Goal: Task Accomplishment & Management: Use online tool/utility

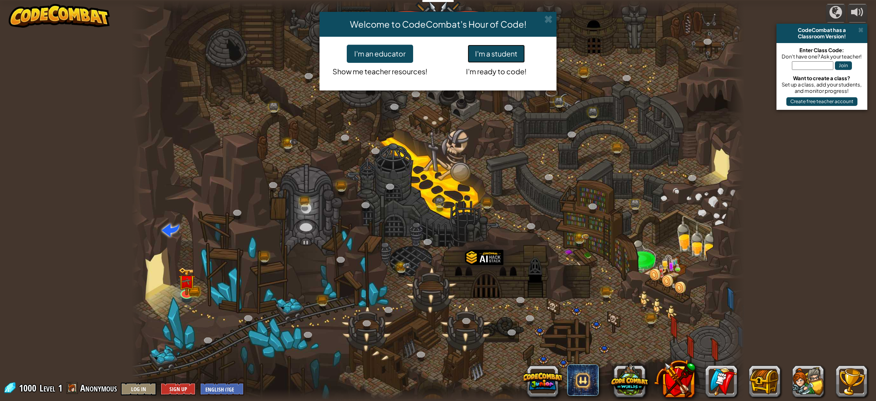
click at [494, 48] on button "I'm a student" at bounding box center [496, 54] width 57 height 18
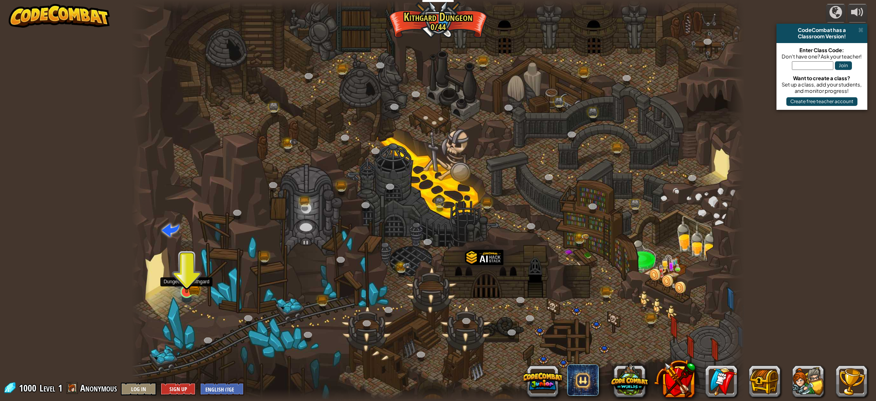
click at [191, 288] on img at bounding box center [186, 274] width 17 height 37
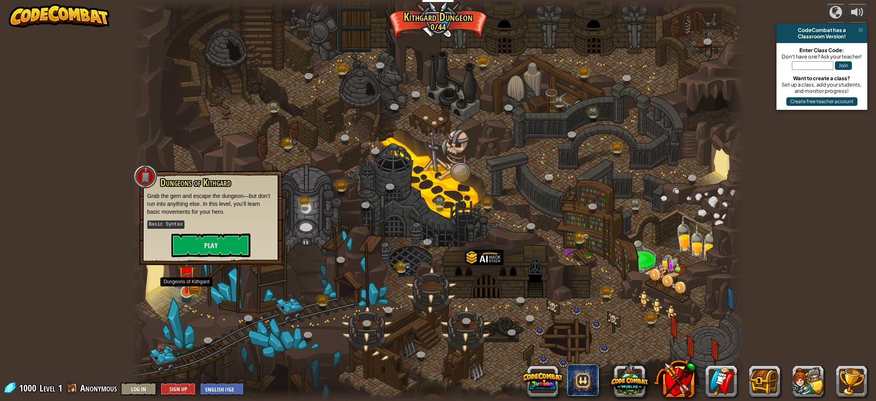
click at [191, 287] on img at bounding box center [186, 274] width 17 height 37
click at [232, 238] on button "Play" at bounding box center [210, 244] width 79 height 24
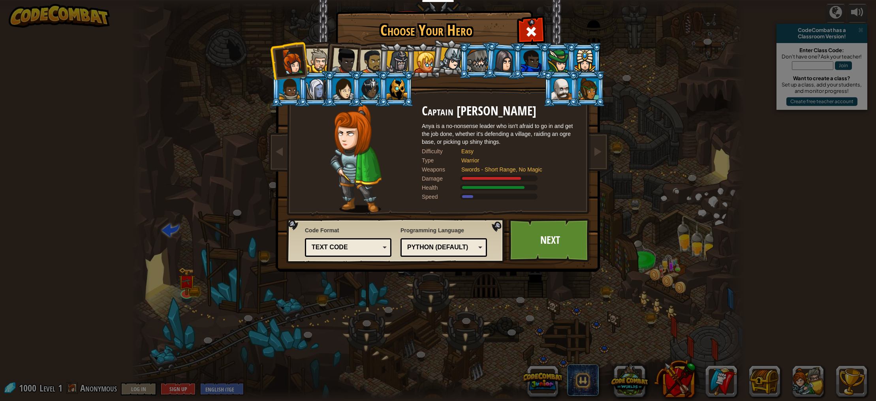
click at [427, 58] on div at bounding box center [424, 61] width 21 height 21
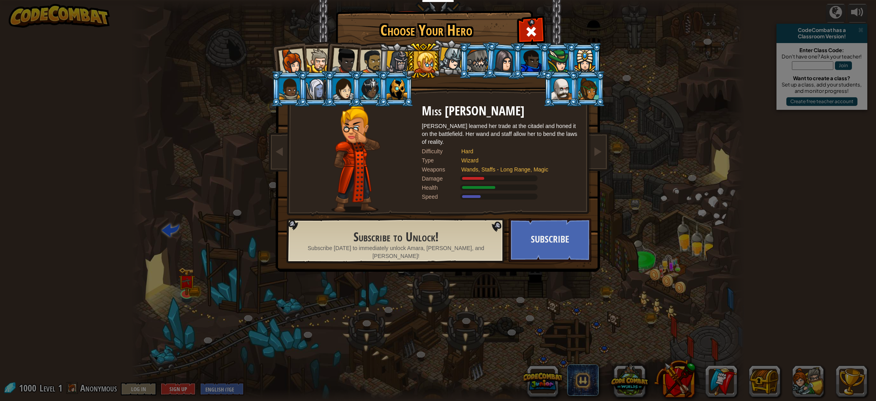
click at [365, 81] on div at bounding box center [370, 88] width 21 height 21
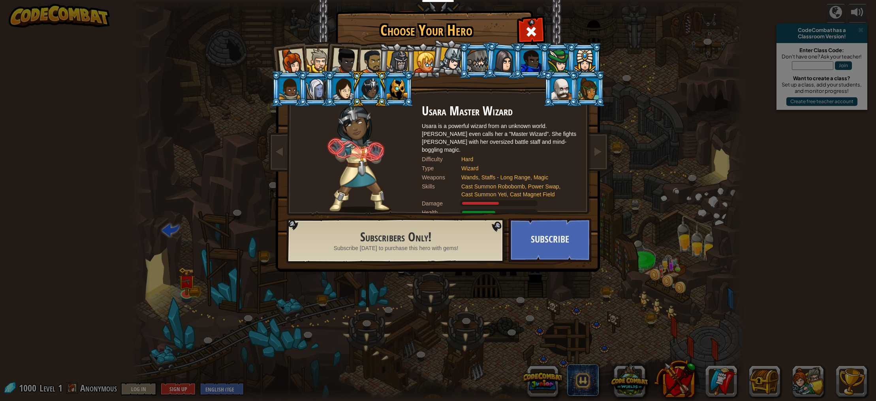
click at [581, 62] on div at bounding box center [585, 60] width 21 height 21
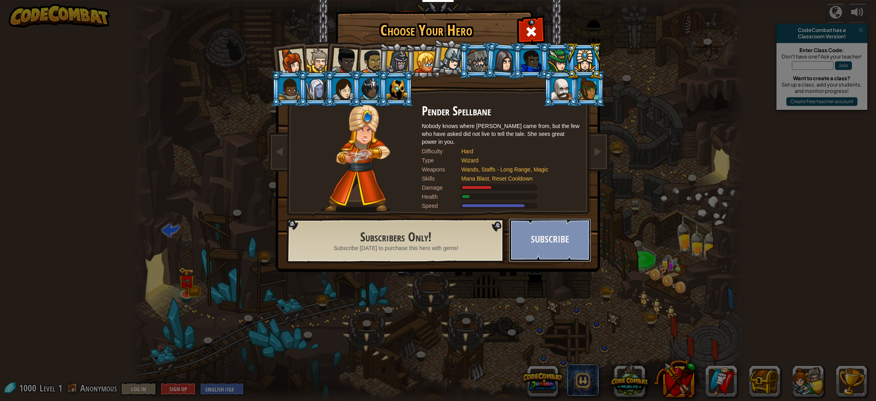
click at [533, 232] on button "Subscribe" at bounding box center [550, 239] width 83 height 43
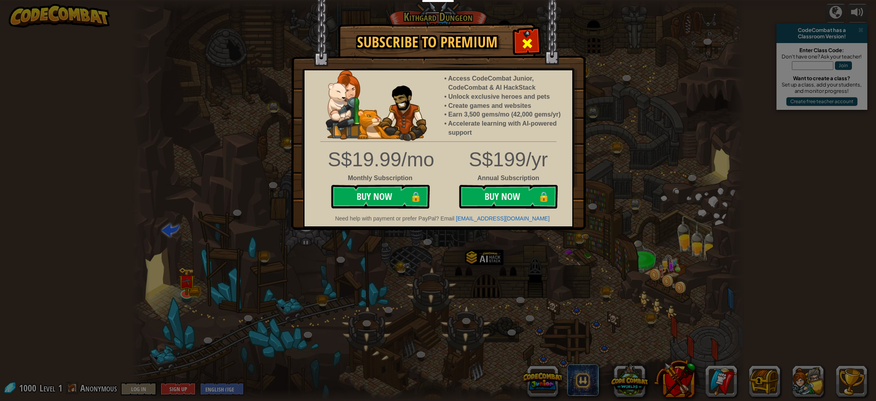
click at [529, 37] on span at bounding box center [527, 43] width 13 height 13
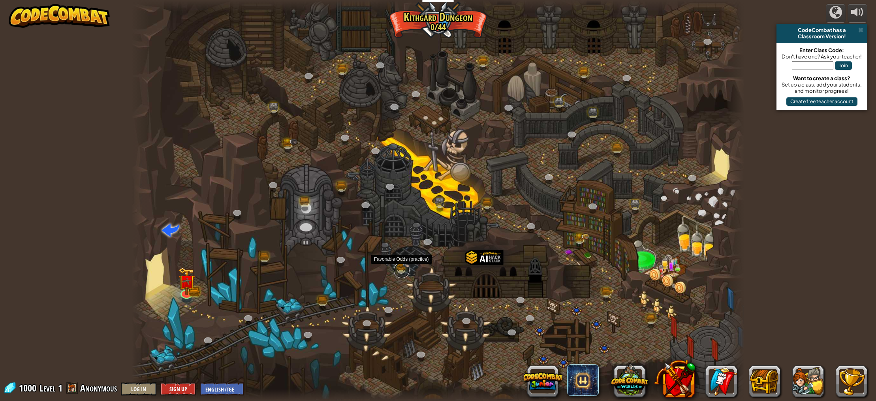
click at [403, 267] on link at bounding box center [402, 270] width 16 height 16
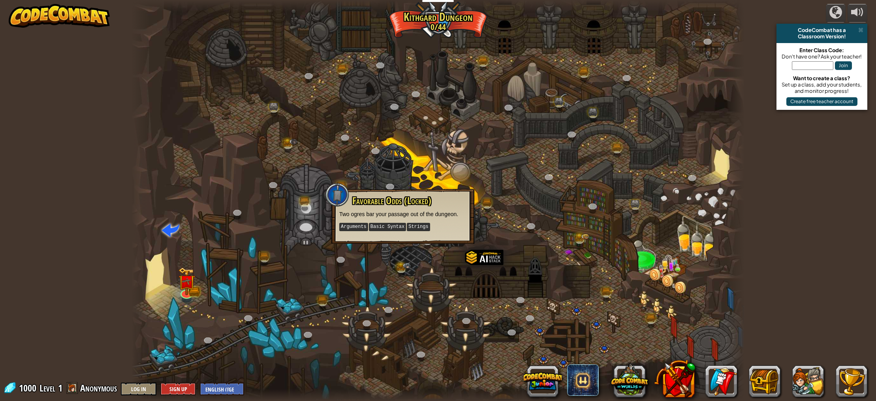
click at [390, 232] on div "Favorable Odds (Locked) Two ogres bar your passage out of the dungeon. Argument…" at bounding box center [402, 216] width 143 height 55
click at [391, 227] on kbd "Basic Syntax" at bounding box center [387, 227] width 37 height 8
click at [391, 230] on kbd "Basic Syntax" at bounding box center [387, 227] width 37 height 8
click at [392, 231] on p "Arguments Basic Syntax Strings" at bounding box center [402, 227] width 127 height 10
drag, startPoint x: 652, startPoint y: 277, endPoint x: 639, endPoint y: 274, distance: 13.7
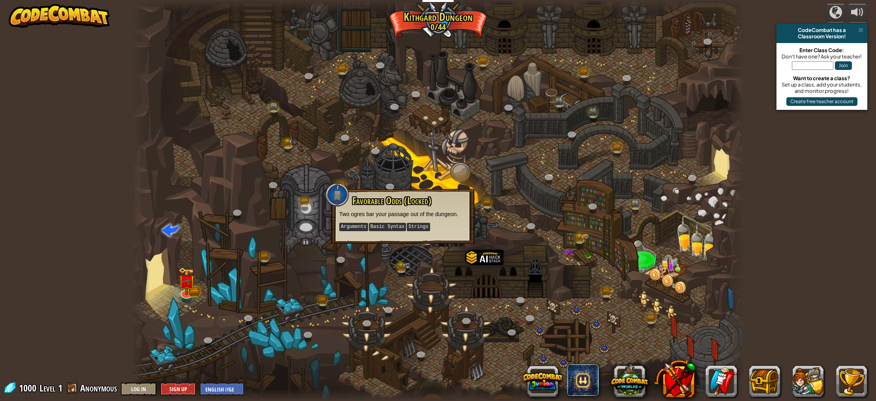
click at [651, 275] on div at bounding box center [439, 200] width 614 height 401
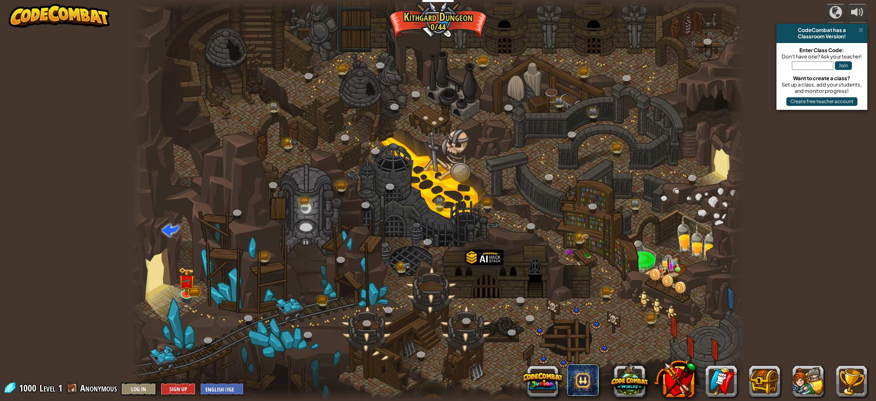
drag, startPoint x: 636, startPoint y: 272, endPoint x: 648, endPoint y: 240, distance: 34.8
click at [648, 240] on div at bounding box center [439, 200] width 614 height 401
drag, startPoint x: 757, startPoint y: 130, endPoint x: 810, endPoint y: 23, distance: 120.2
click at [810, 21] on div "powered by CodeCombat has a Classroom Version! Enter Class Code: Don't have one…" at bounding box center [438, 200] width 876 height 401
click at [814, 62] on input "text" at bounding box center [812, 65] width 41 height 9
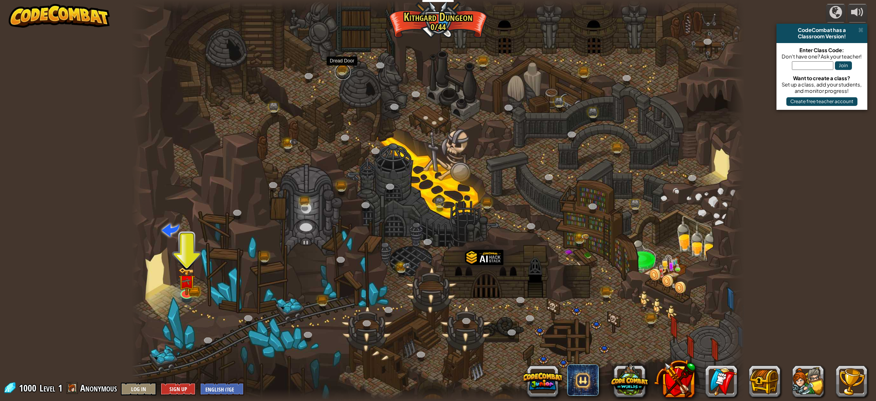
click at [346, 67] on link at bounding box center [343, 72] width 16 height 16
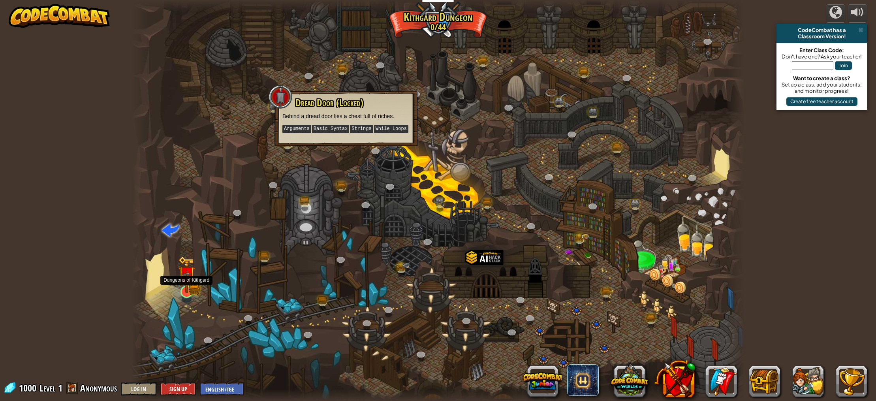
click at [197, 292] on img at bounding box center [193, 289] width 11 height 12
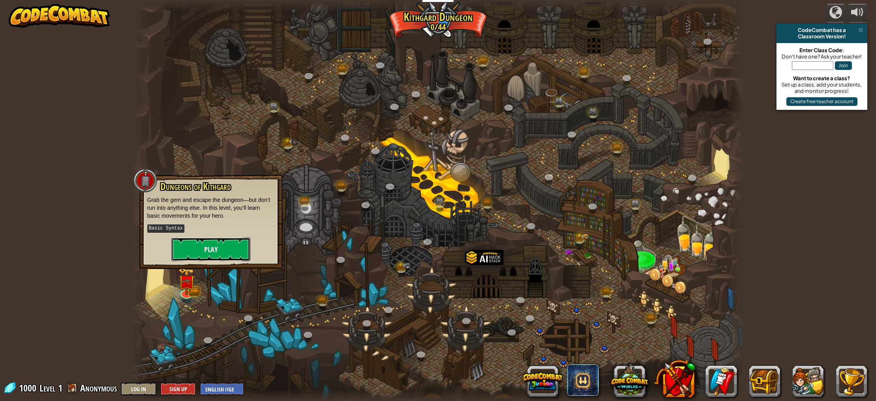
click at [225, 242] on button "Play" at bounding box center [210, 249] width 79 height 24
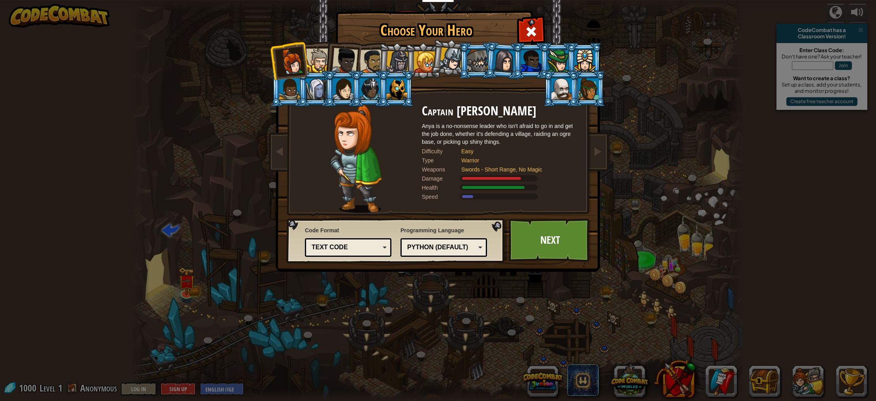
click at [560, 56] on div at bounding box center [558, 60] width 21 height 21
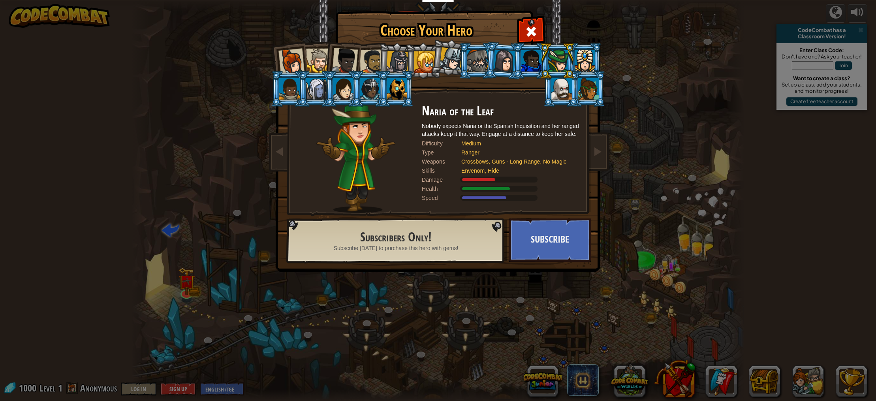
click at [471, 66] on div at bounding box center [477, 60] width 21 height 21
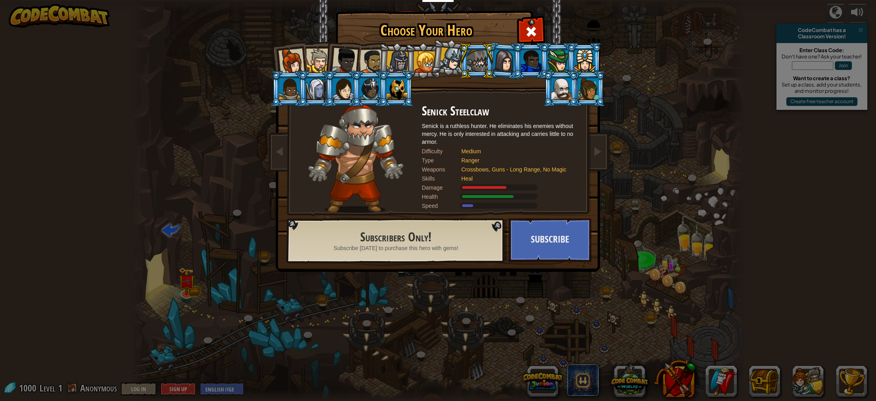
click at [422, 66] on div at bounding box center [424, 61] width 21 height 21
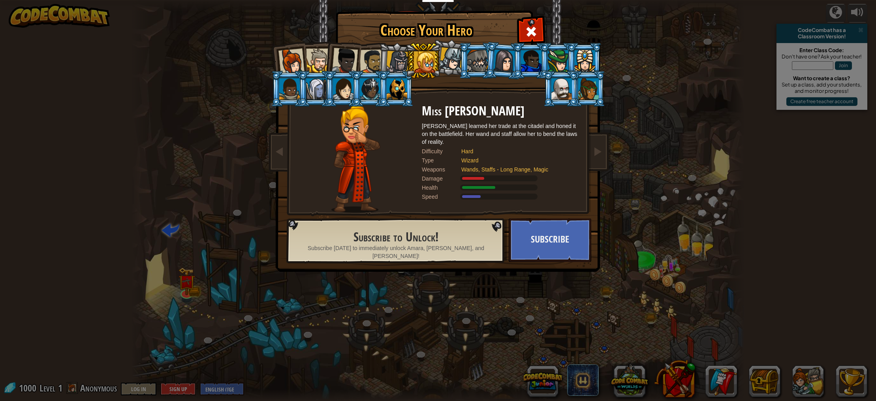
click at [351, 57] on div at bounding box center [345, 61] width 26 height 26
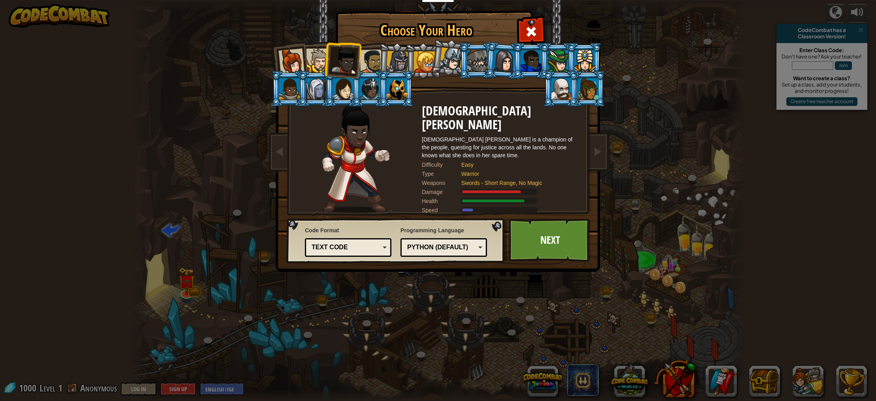
click at [343, 83] on div at bounding box center [343, 88] width 21 height 21
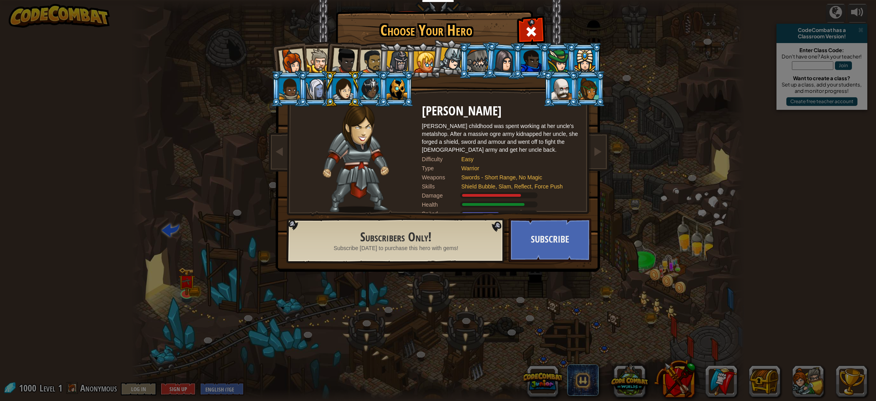
click at [288, 55] on div at bounding box center [292, 62] width 26 height 26
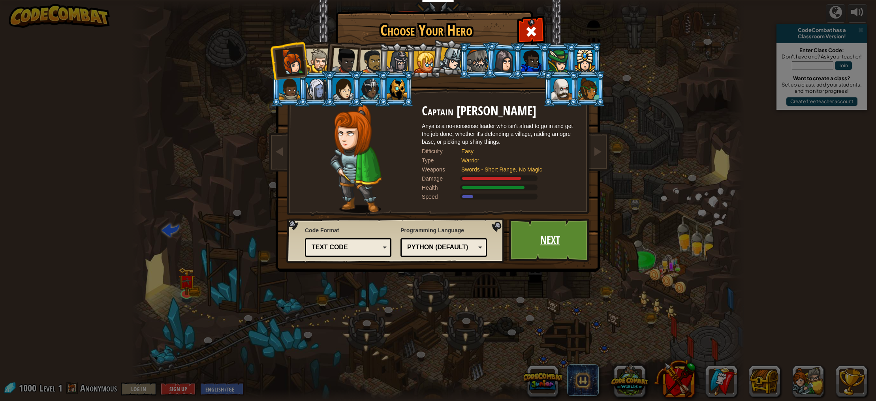
click at [527, 255] on link "Next" at bounding box center [550, 239] width 83 height 43
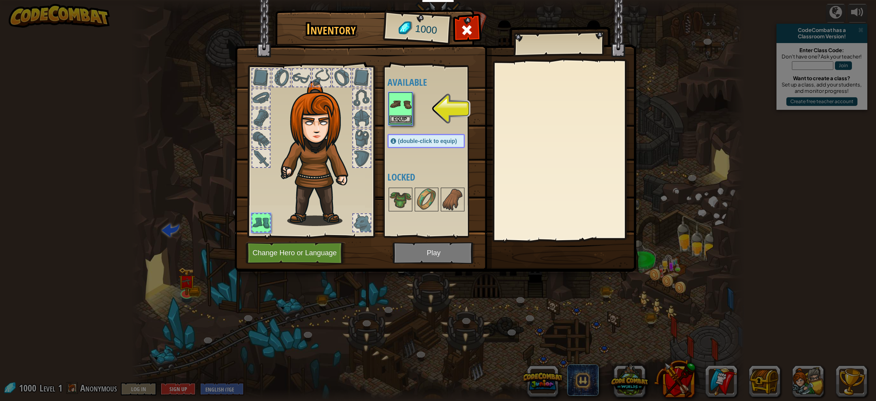
click at [399, 103] on img at bounding box center [401, 104] width 22 height 22
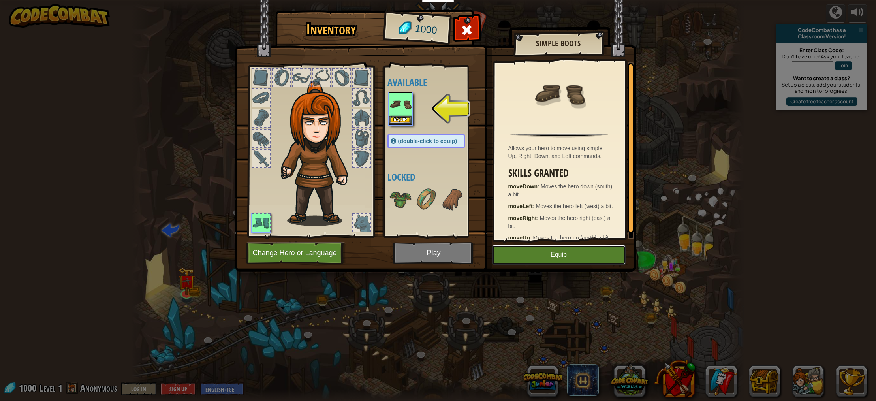
click at [507, 249] on button "Equip" at bounding box center [559, 255] width 134 height 20
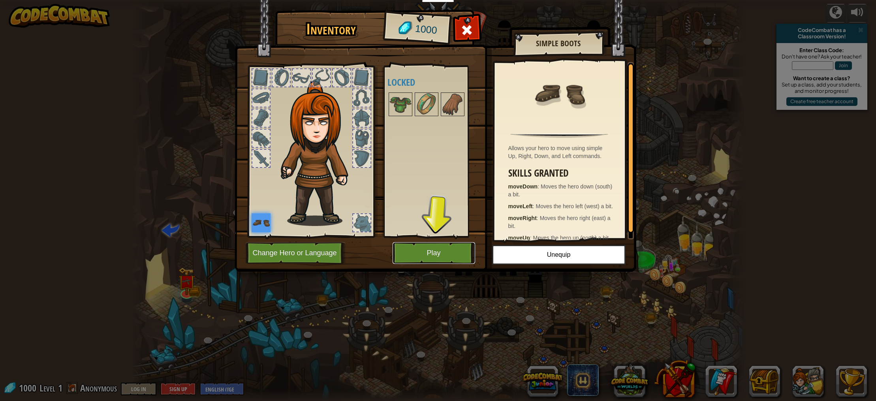
click at [425, 249] on button "Play" at bounding box center [434, 253] width 83 height 22
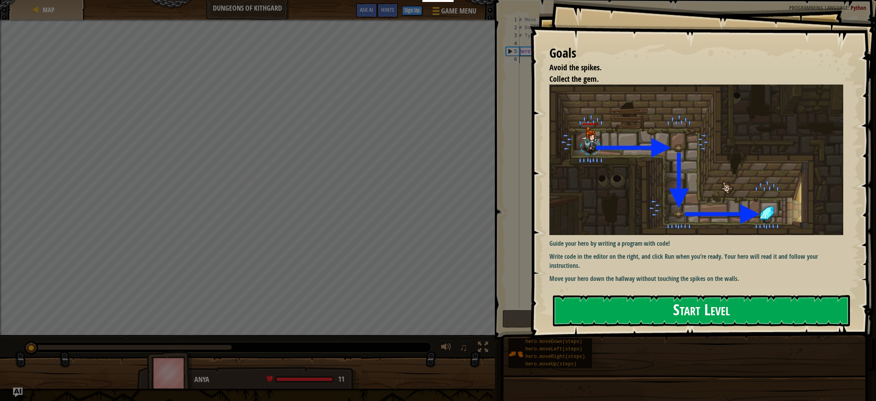
drag, startPoint x: 642, startPoint y: 305, endPoint x: 653, endPoint y: 311, distance: 12.2
click at [645, 305] on button "Start Level" at bounding box center [701, 310] width 297 height 31
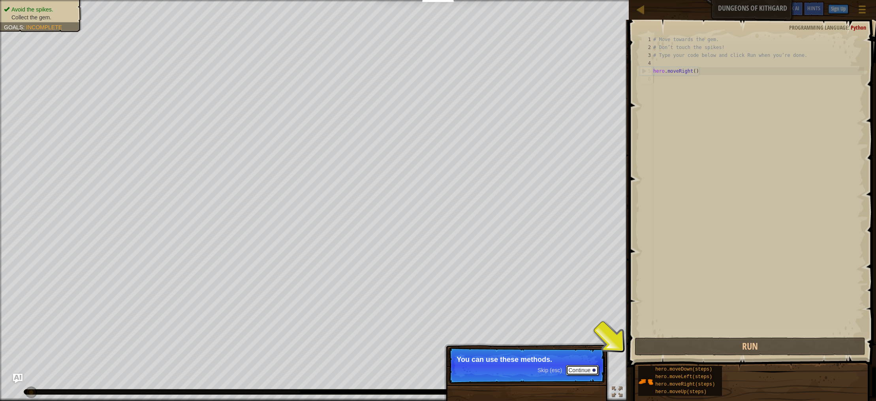
click at [581, 370] on button "Continue" at bounding box center [582, 370] width 33 height 10
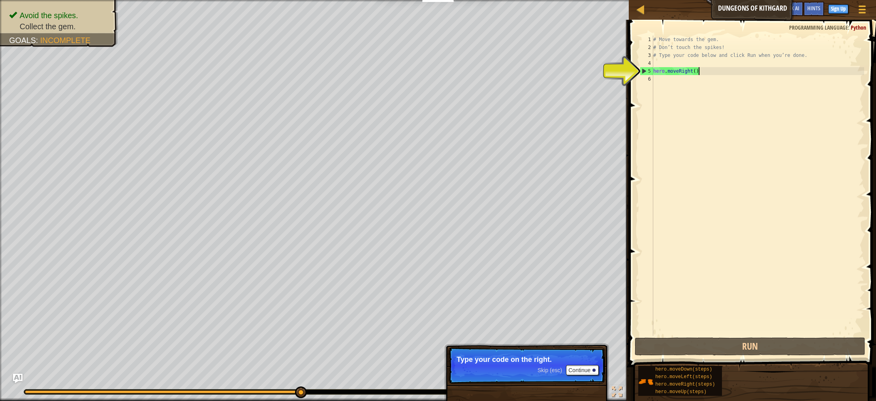
click at [701, 71] on div "# Move towards the gem. # Don’t touch the spikes! # Type your code below and cl…" at bounding box center [758, 194] width 213 height 316
click at [696, 71] on div "# Move towards the gem. # Don’t touch the spikes! # Type your code below and cl…" at bounding box center [758, 194] width 213 height 316
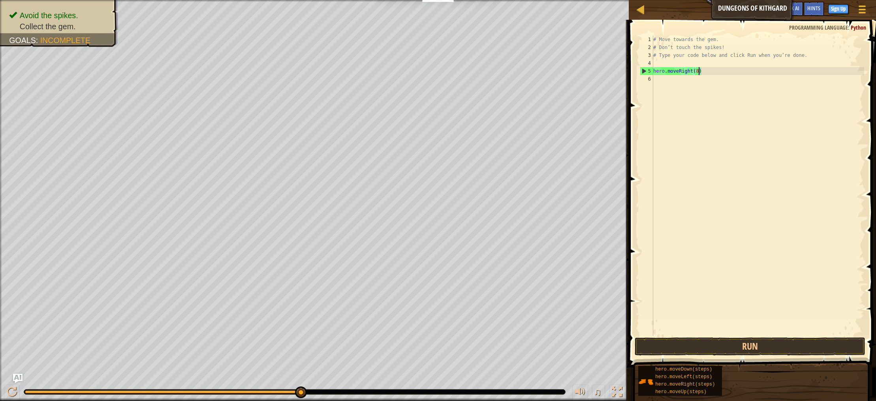
scroll to position [4, 4]
type textarea "hero.moveRight(800)"
click at [694, 100] on div "# Move towards the gem. # Don’t touch the spikes! # Type your code below and cl…" at bounding box center [758, 194] width 213 height 316
click at [757, 348] on button "Run" at bounding box center [750, 346] width 231 height 18
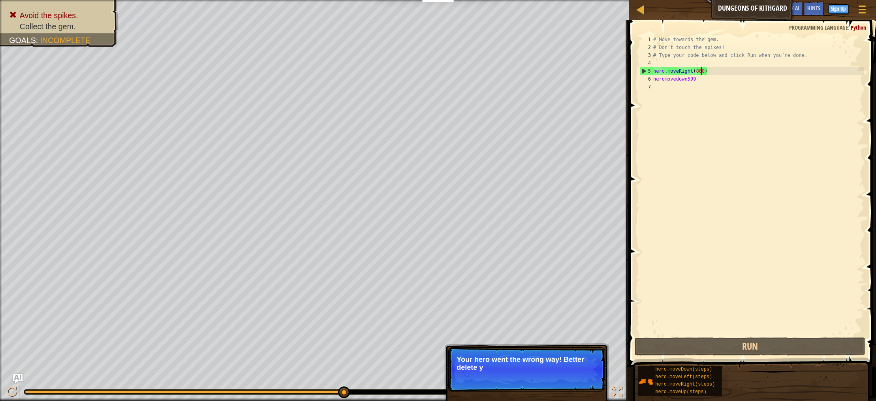
click at [703, 71] on div "# Move towards the gem. # Don’t touch the spikes! # Type your code below and cl…" at bounding box center [758, 194] width 213 height 316
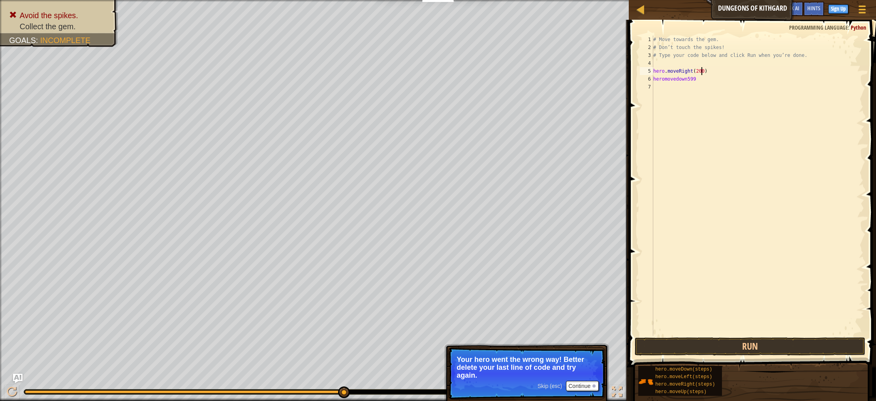
scroll to position [4, 4]
drag, startPoint x: 719, startPoint y: 345, endPoint x: 729, endPoint y: 345, distance: 9.5
click at [719, 345] on button "Run" at bounding box center [750, 346] width 231 height 18
click at [709, 345] on button "Run" at bounding box center [750, 346] width 231 height 18
click at [686, 350] on button "Run" at bounding box center [750, 346] width 231 height 18
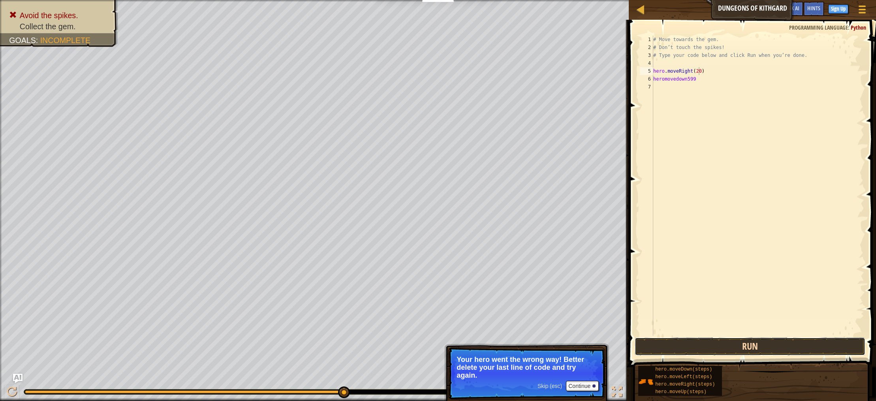
click at [689, 350] on button "Run" at bounding box center [750, 346] width 231 height 18
click at [689, 343] on button "Run" at bounding box center [750, 346] width 231 height 18
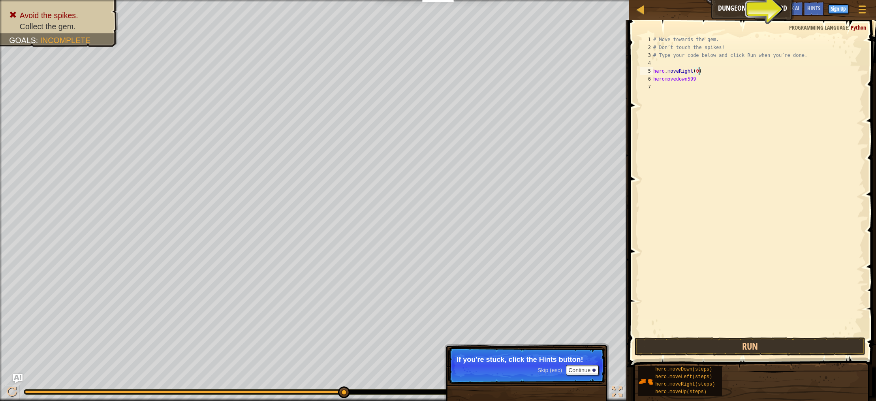
click at [700, 71] on div "# Move towards the gem. # Don’t touch the spikes! # Type your code below and cl…" at bounding box center [758, 194] width 213 height 316
click at [809, 6] on span "Hints" at bounding box center [814, 8] width 13 height 8
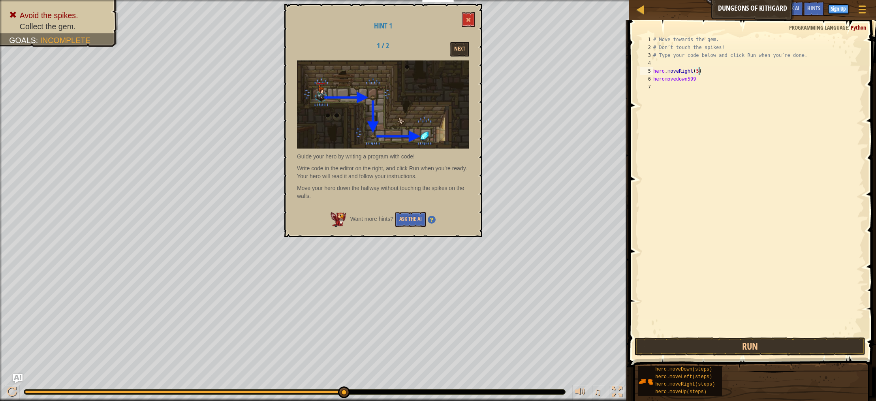
type textarea "hero.moveRight(5 )"
click at [759, 348] on button "Run" at bounding box center [750, 346] width 231 height 18
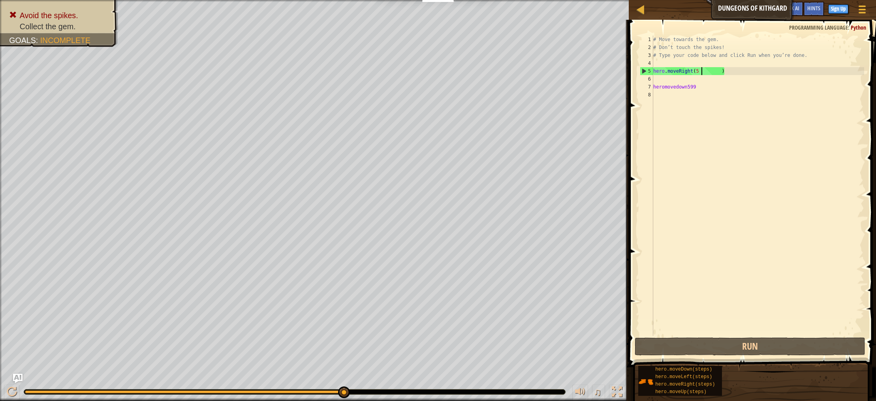
click at [703, 71] on div "# Move towards the gem. # Don’t touch the spikes! # Type your code below and cl…" at bounding box center [758, 194] width 213 height 316
type textarea "hero.moveRight(5 )"
click at [698, 66] on div "# Move towards the gem. # Don’t touch the spikes! # Type your code below and cl…" at bounding box center [758, 194] width 213 height 316
click at [699, 72] on div "# Move towards the gem. # Don’t touch the spikes! # Type your code below and cl…" at bounding box center [758, 194] width 213 height 316
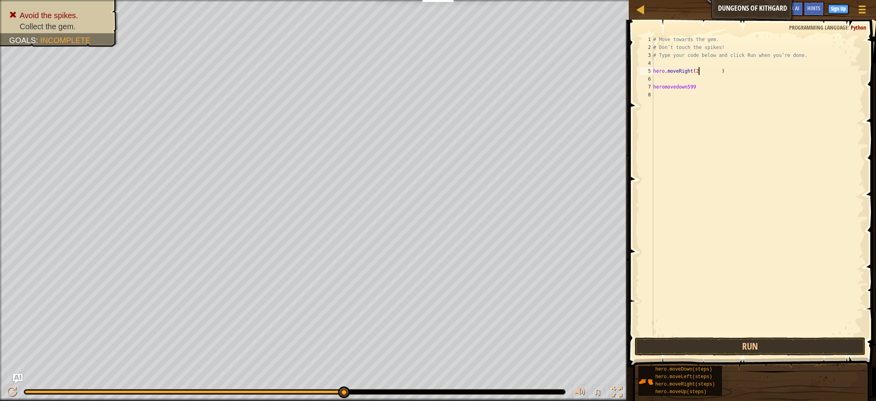
scroll to position [4, 4]
click at [674, 343] on button "Run" at bounding box center [750, 346] width 231 height 18
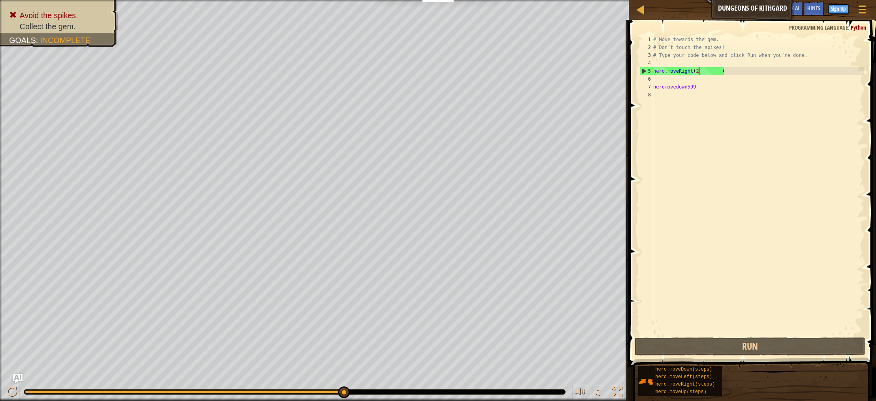
click at [700, 68] on div "# Move towards the gem. # Don’t touch the spikes! # Type your code below and cl…" at bounding box center [758, 194] width 213 height 316
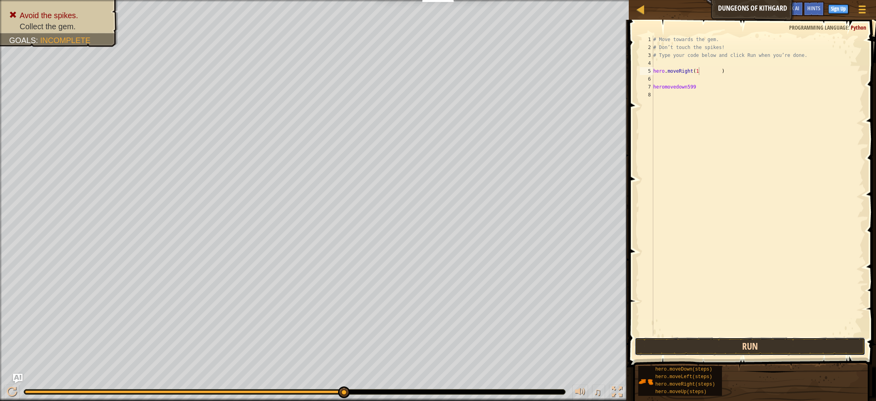
click at [762, 350] on button "Run" at bounding box center [750, 346] width 231 height 18
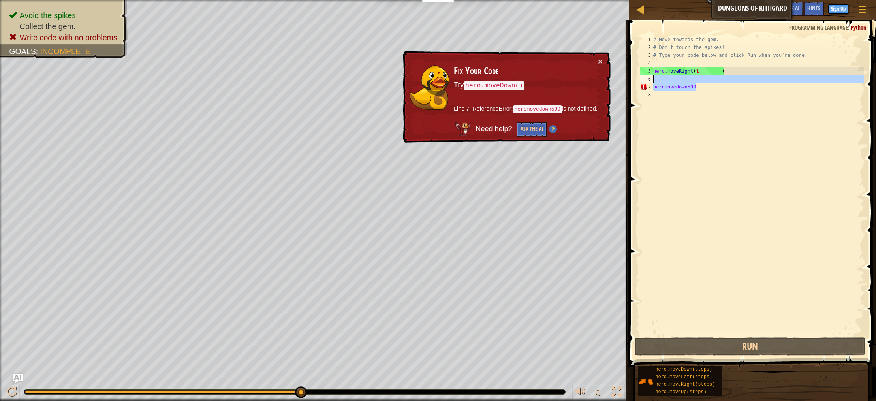
click at [704, 77] on div "# Move towards the gem. # Don’t touch the spikes! # Type your code below and cl…" at bounding box center [758, 194] width 213 height 316
type textarea "heromovedown599"
click at [704, 91] on div "# Move towards the gem. # Don’t touch the spikes! # Type your code below and cl…" at bounding box center [758, 194] width 213 height 316
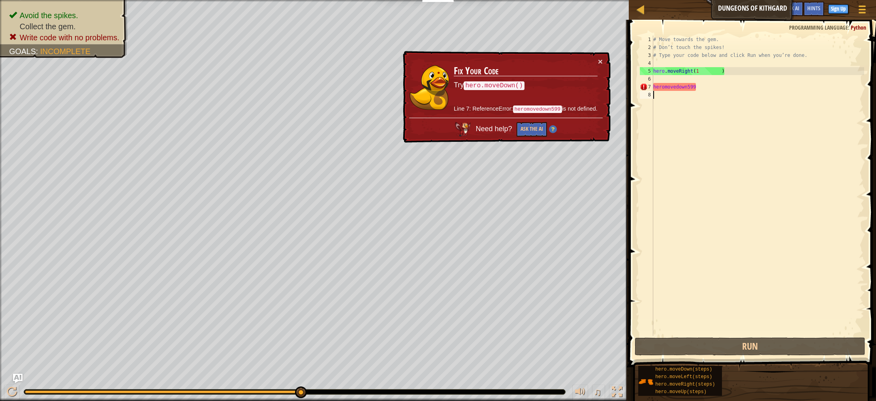
drag, startPoint x: 706, startPoint y: 88, endPoint x: 696, endPoint y: 90, distance: 10.4
click at [706, 88] on div "# Move towards the gem. # Don’t touch the spikes! # Type your code below and cl…" at bounding box center [758, 194] width 213 height 316
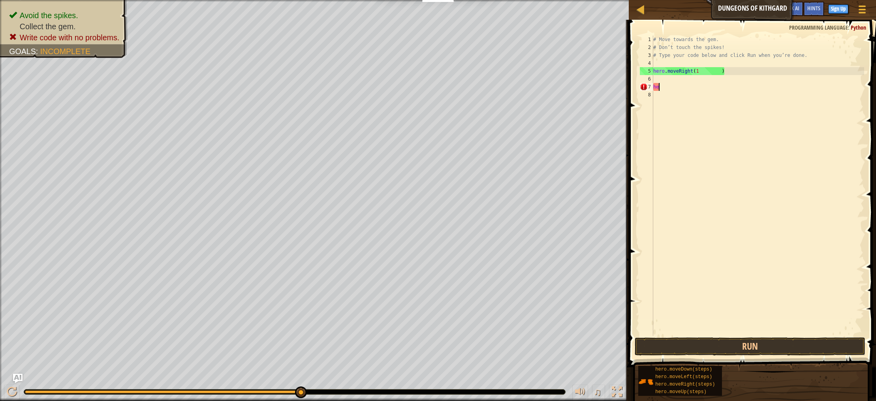
type textarea "h"
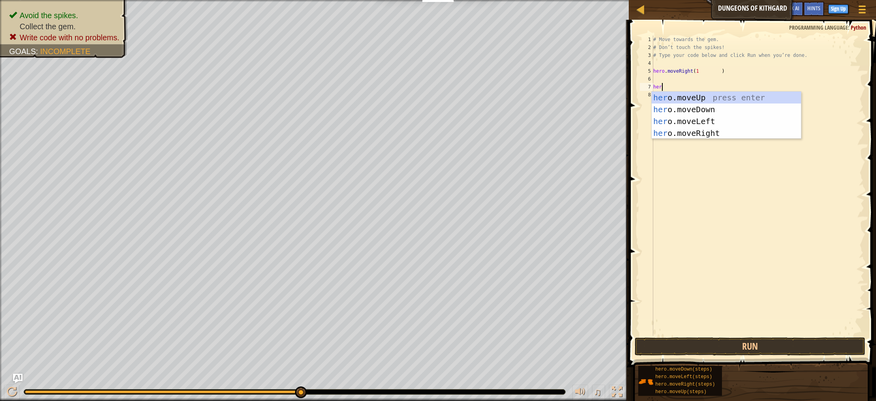
type textarea "hero"
click at [711, 106] on div "hero .moveUp press enter hero .moveDown press enter hero .moveLeft press enter …" at bounding box center [726, 127] width 149 height 71
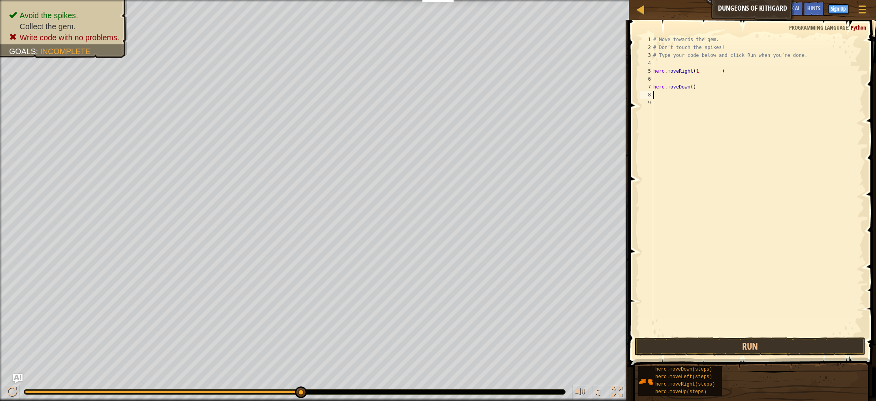
scroll to position [4, 0]
click at [693, 87] on div "# Move towards the gem. # Don’t touch the spikes! # Type your code below and cl…" at bounding box center [758, 194] width 213 height 316
type textarea "hero.moveDown(1)"
click at [693, 344] on button "Run" at bounding box center [750, 346] width 231 height 18
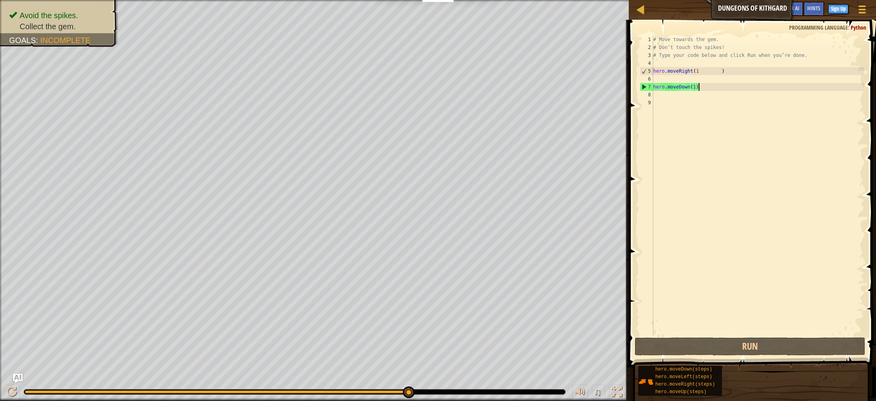
click at [720, 86] on div "# Move towards the gem. # Don’t touch the spikes! # Type your code below and cl…" at bounding box center [758, 194] width 213 height 316
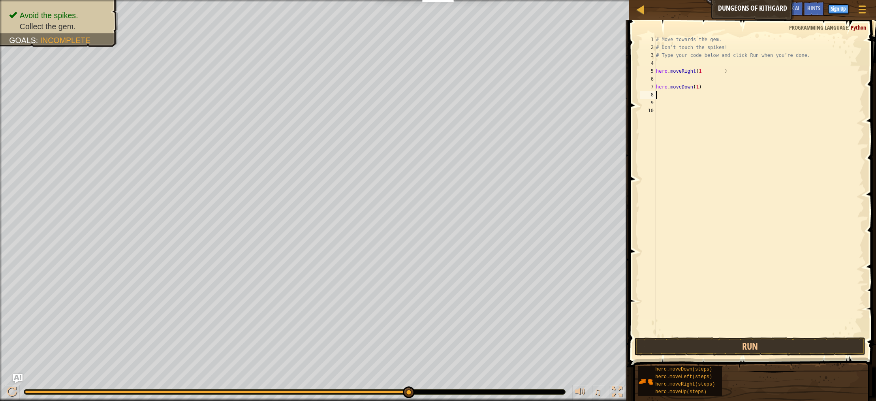
type textarea "h"
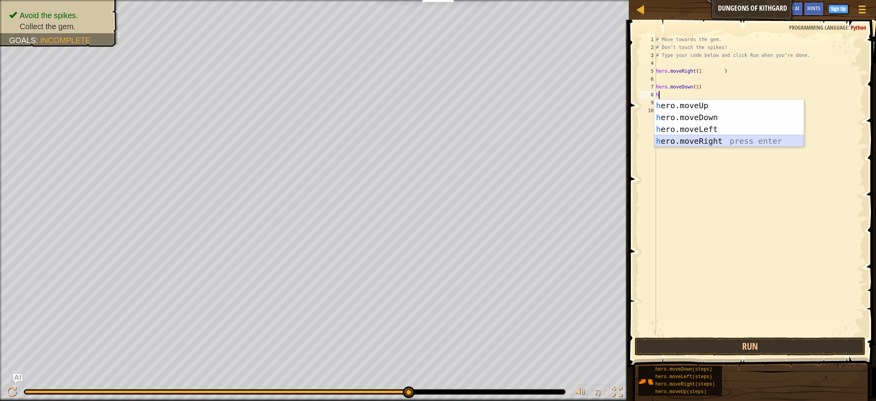
drag, startPoint x: 699, startPoint y: 139, endPoint x: 695, endPoint y: 143, distance: 5.9
click at [699, 139] on div "h ero.moveUp press enter h ero.moveDown press enter h ero.moveLeft press enter …" at bounding box center [729, 135] width 149 height 71
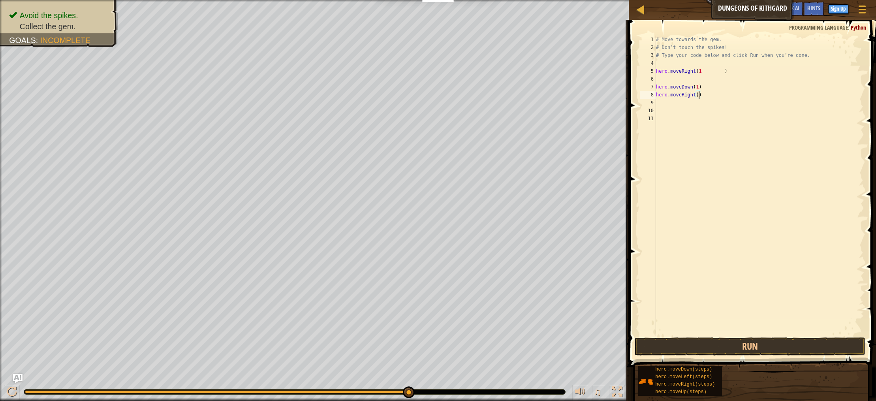
click at [698, 97] on div "# Move towards the gem. # Don’t touch the spikes! # Type your code below and cl…" at bounding box center [760, 194] width 210 height 316
type textarea "hero.moveRight(1)"
click at [820, 344] on button "Run" at bounding box center [750, 346] width 231 height 18
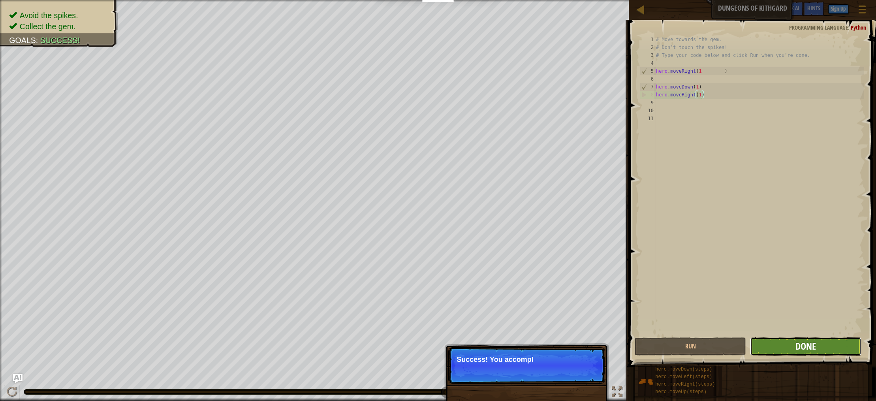
click at [802, 349] on span "Done" at bounding box center [806, 346] width 21 height 13
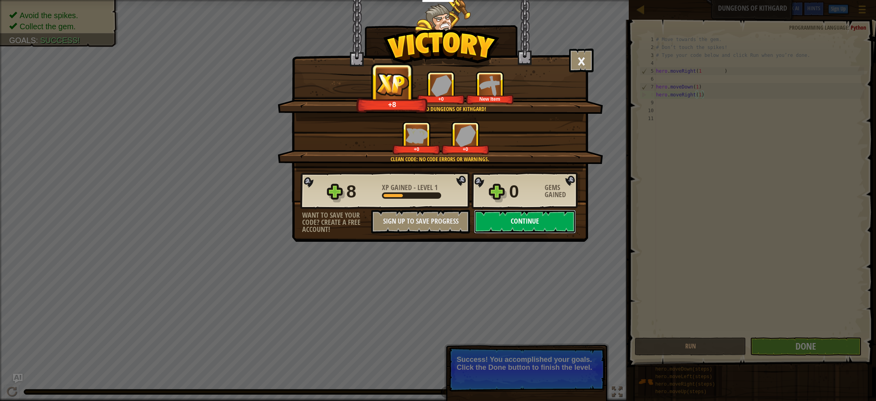
click at [554, 214] on button "Continue" at bounding box center [525, 222] width 102 height 24
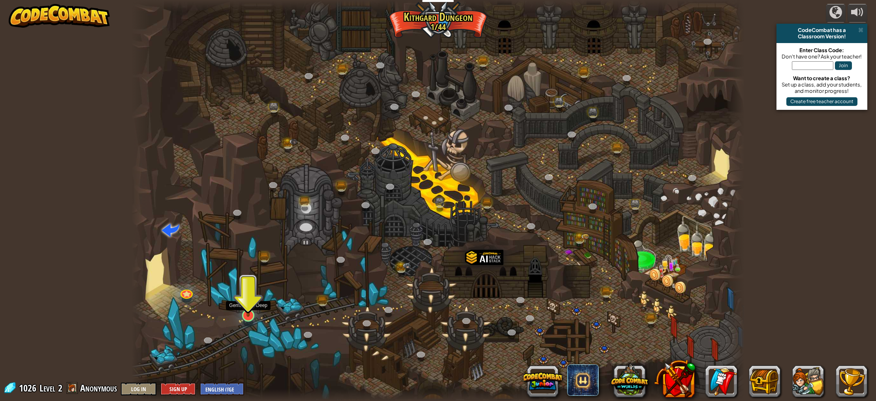
click at [252, 314] on img at bounding box center [248, 297] width 17 height 39
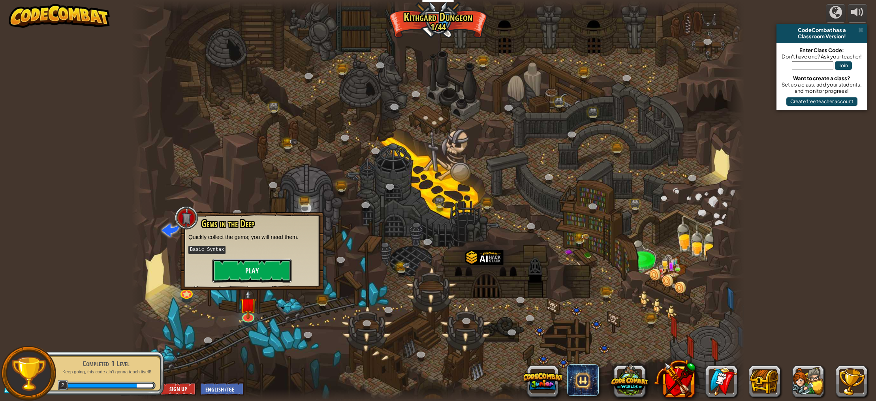
click at [268, 267] on button "Play" at bounding box center [252, 271] width 79 height 24
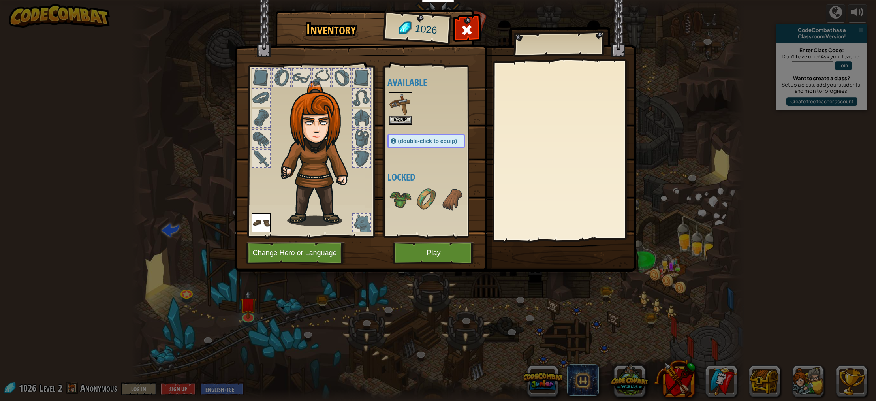
drag, startPoint x: 473, startPoint y: 235, endPoint x: 499, endPoint y: 199, distance: 44.7
click at [493, 200] on div "Inventory 1026 Available Equip Equip (double-click to equip) Locked Equip Unequ…" at bounding box center [438, 142] width 402 height 261
drag, startPoint x: 483, startPoint y: 205, endPoint x: -9, endPoint y: -17, distance: 539.8
click at [0, 0] on html "Educators Create Free Account School & District Solutions Teacher Toolkit Previ…" at bounding box center [438, 4] width 876 height 9
